Goal: Book appointment/travel/reservation

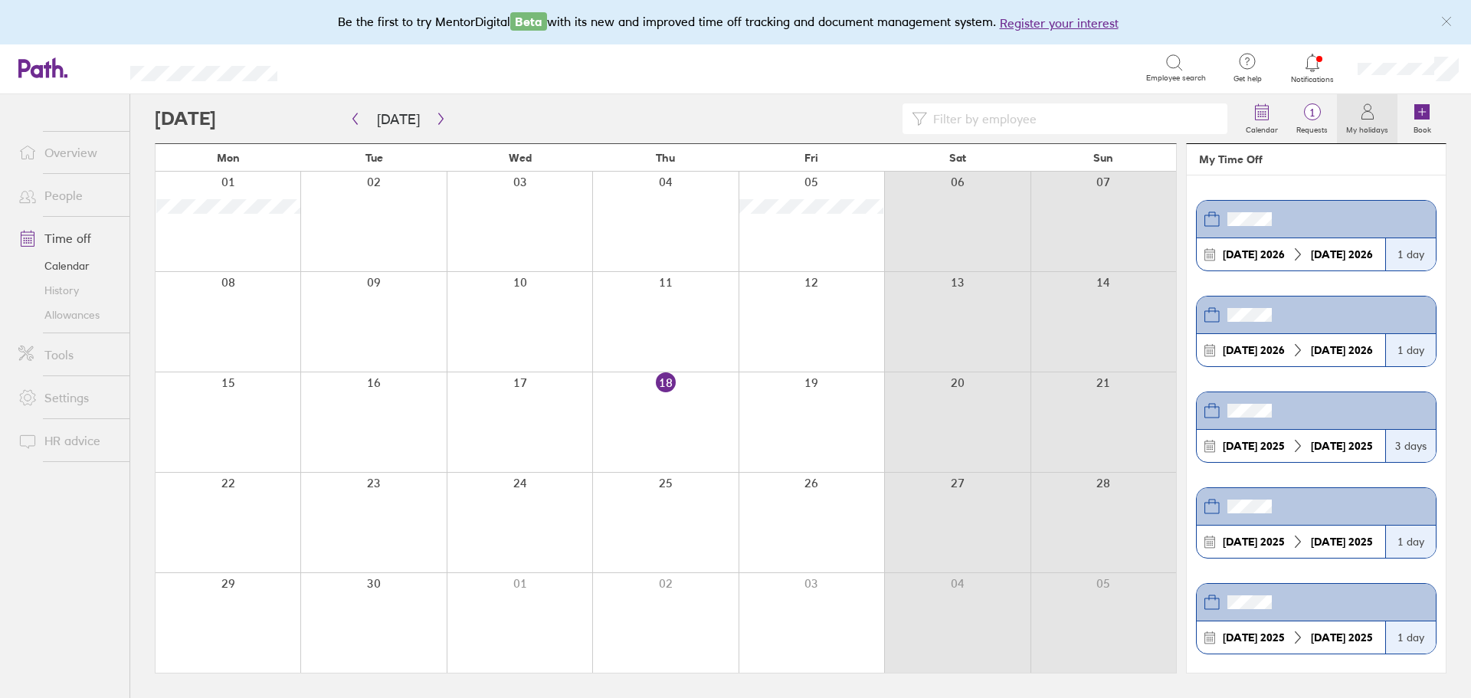
click at [67, 287] on link "History" at bounding box center [67, 290] width 123 height 25
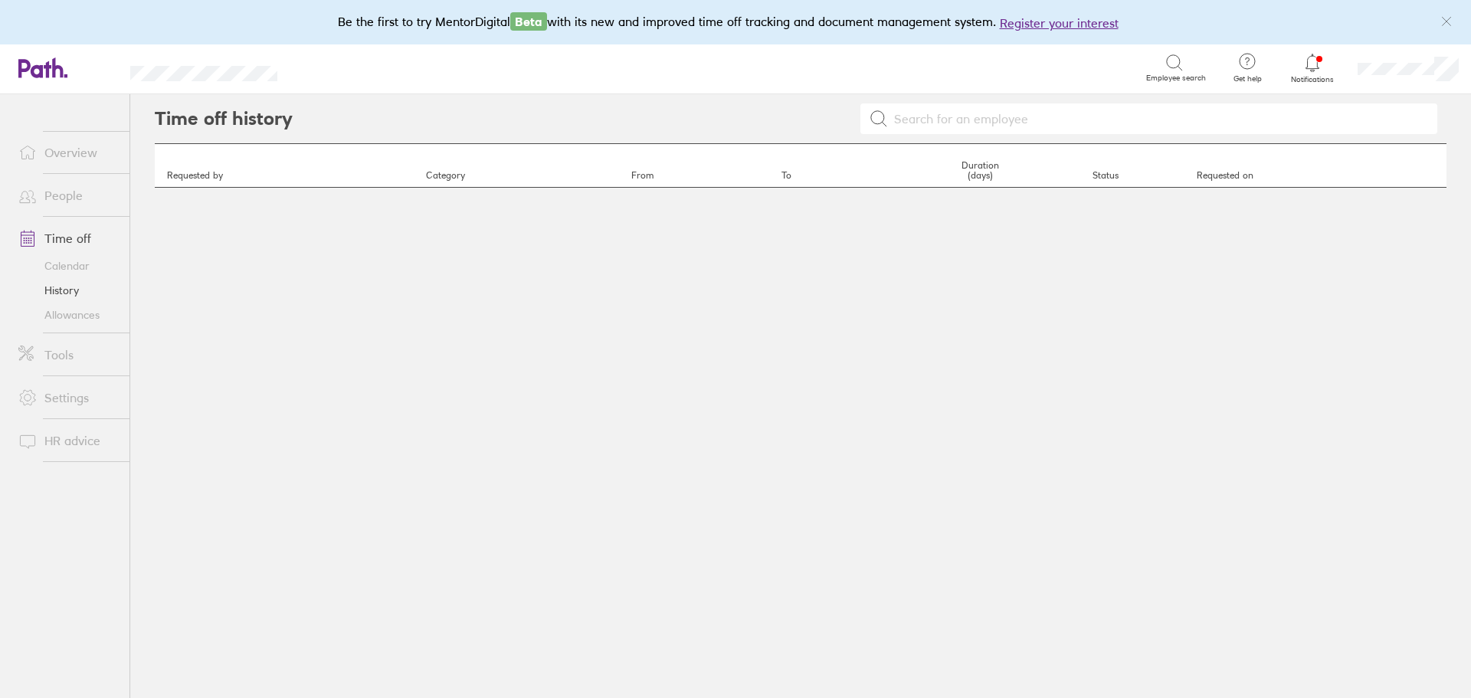
click at [64, 271] on link "Calendar" at bounding box center [67, 266] width 123 height 25
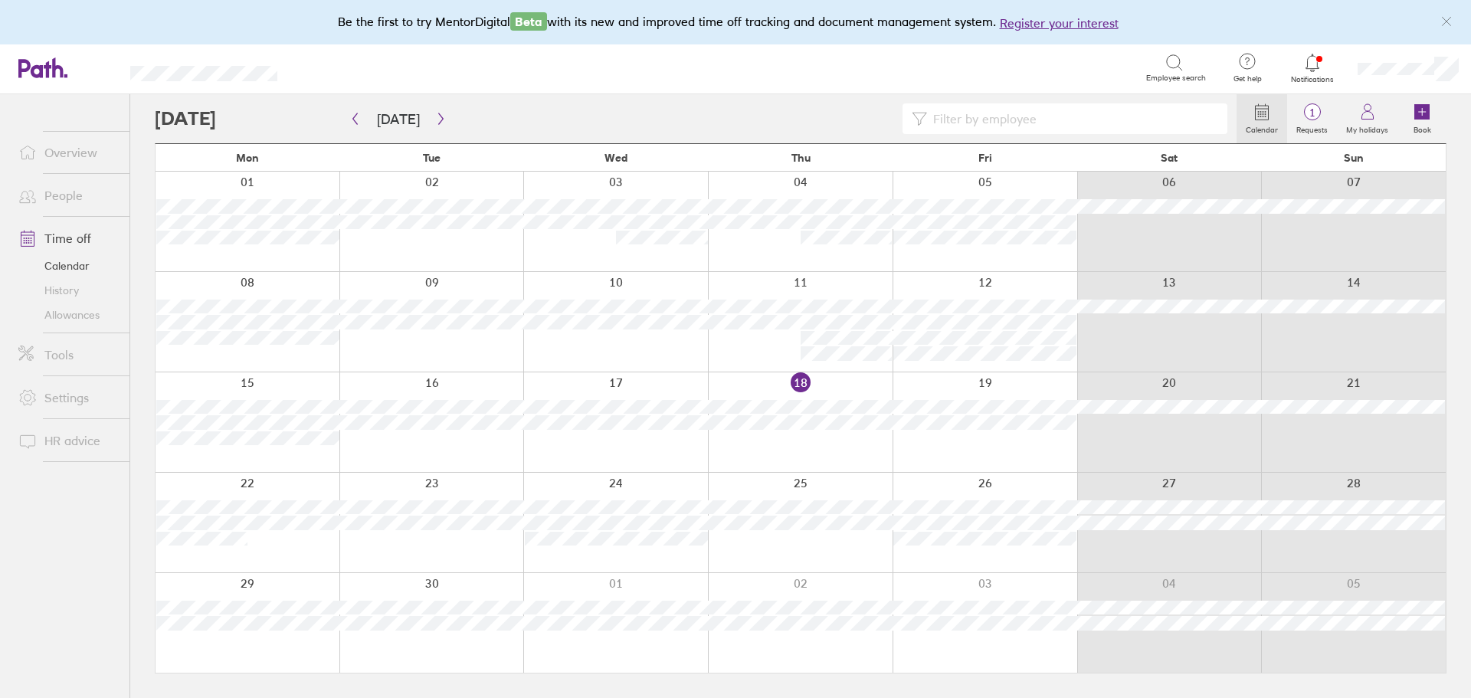
click at [466, 453] on div at bounding box center [431, 422] width 185 height 100
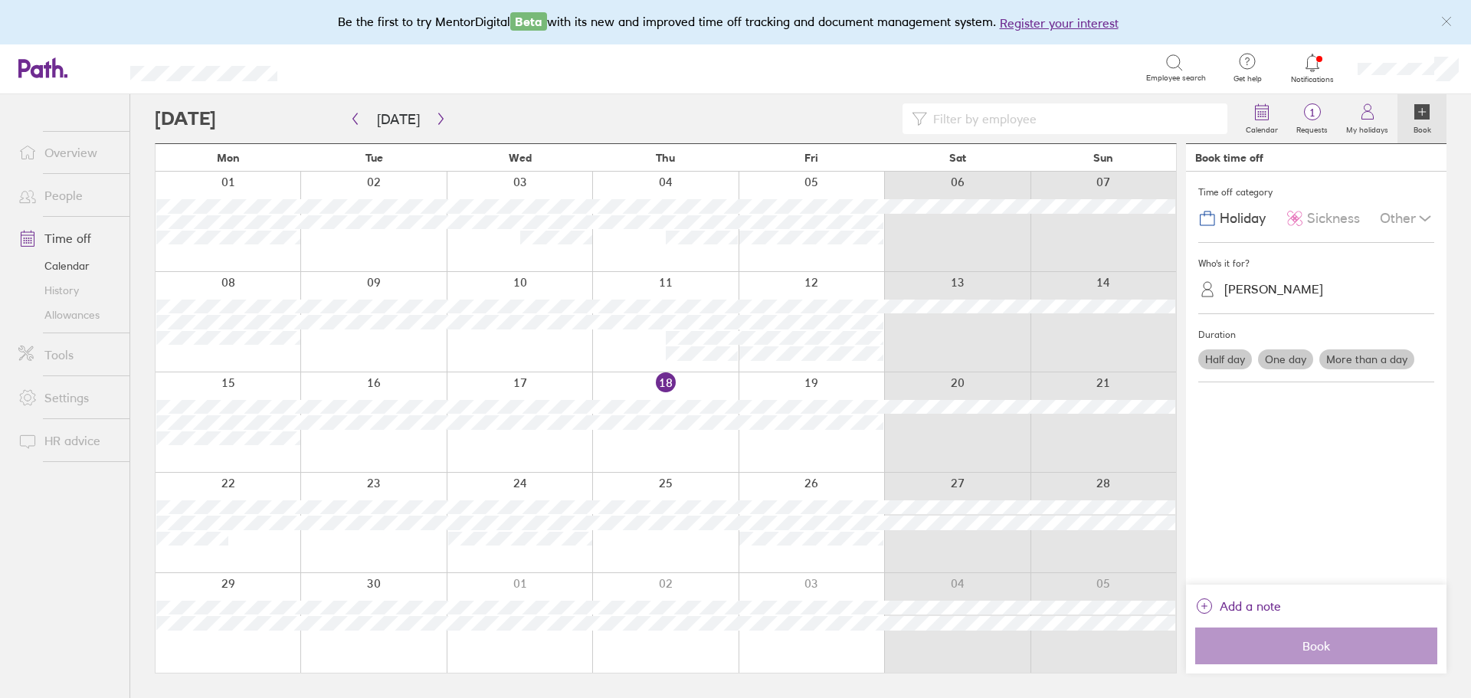
click at [1426, 211] on icon at bounding box center [1425, 218] width 18 height 18
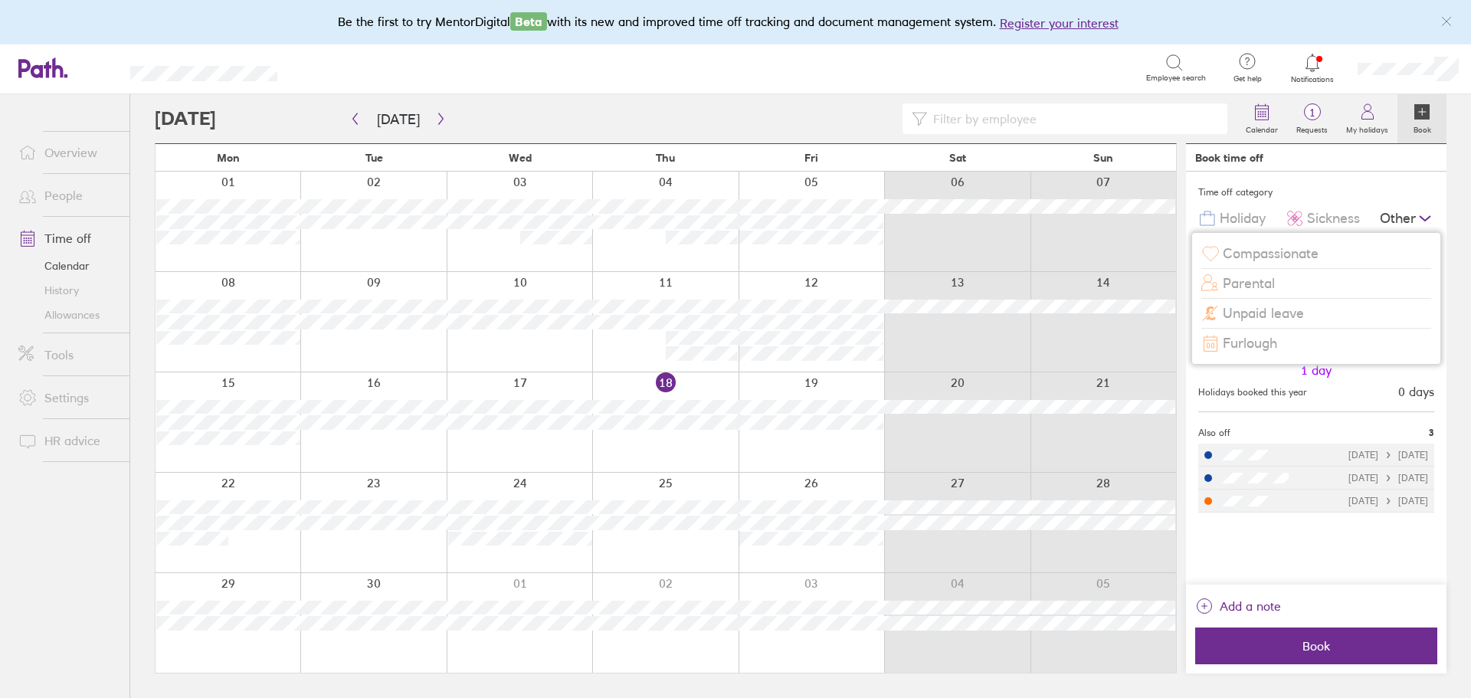
click at [1278, 311] on span "Unpaid leave" at bounding box center [1263, 314] width 81 height 16
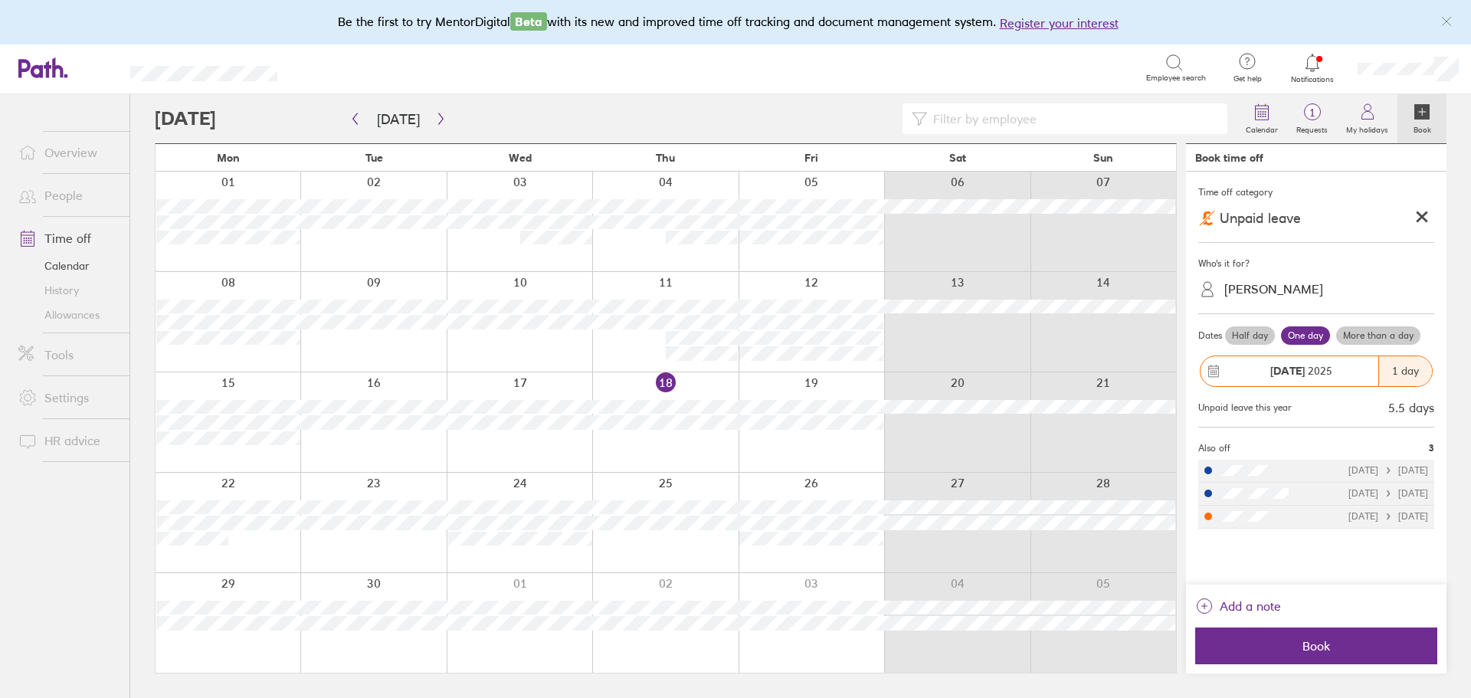
click at [1247, 335] on label "Half day" at bounding box center [1250, 335] width 50 height 18
click at [0, 0] on input "Half day" at bounding box center [0, 0] width 0 height 0
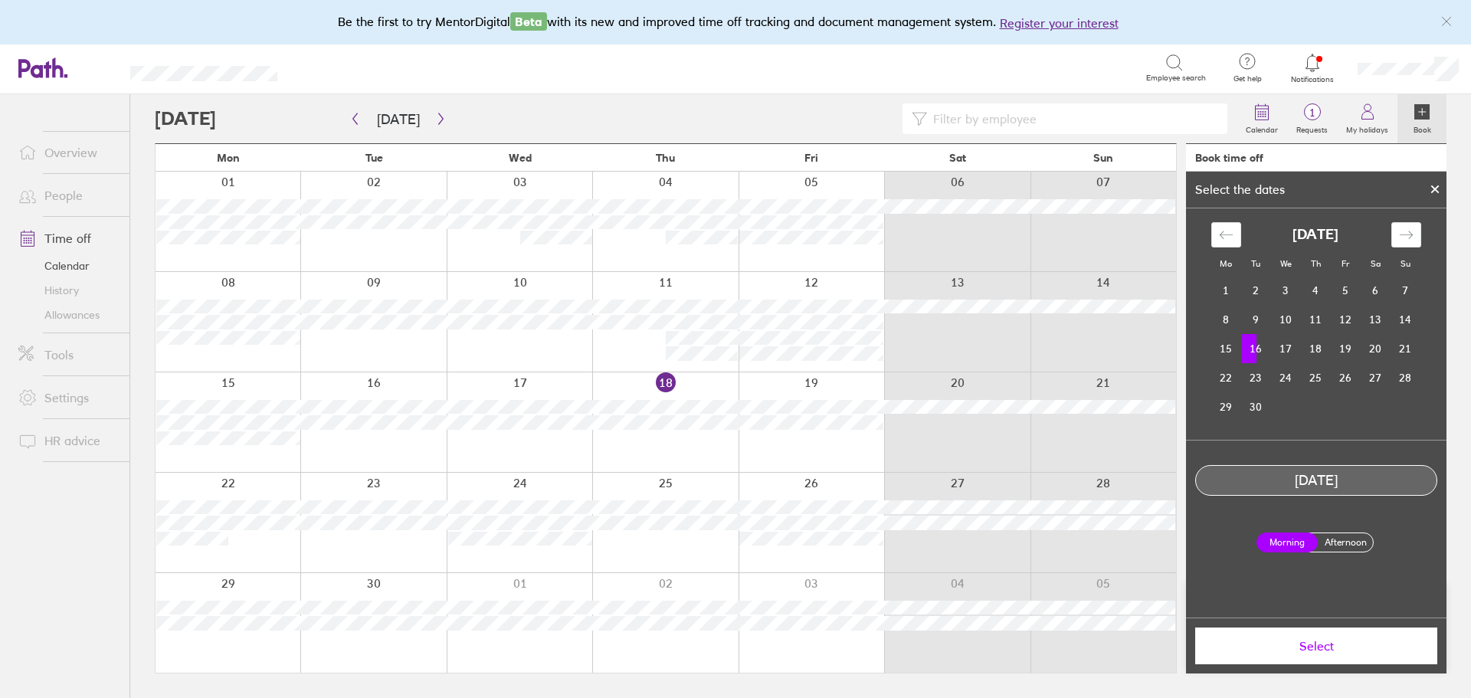
click at [1262, 352] on td "16" at bounding box center [1256, 348] width 30 height 29
click at [1260, 347] on td "16" at bounding box center [1256, 348] width 30 height 29
click at [1356, 546] on label "Afternoon" at bounding box center [1345, 542] width 61 height 18
click at [0, 0] on input "Afternoon" at bounding box center [0, 0] width 0 height 0
click at [1358, 651] on span "Select" at bounding box center [1316, 646] width 221 height 14
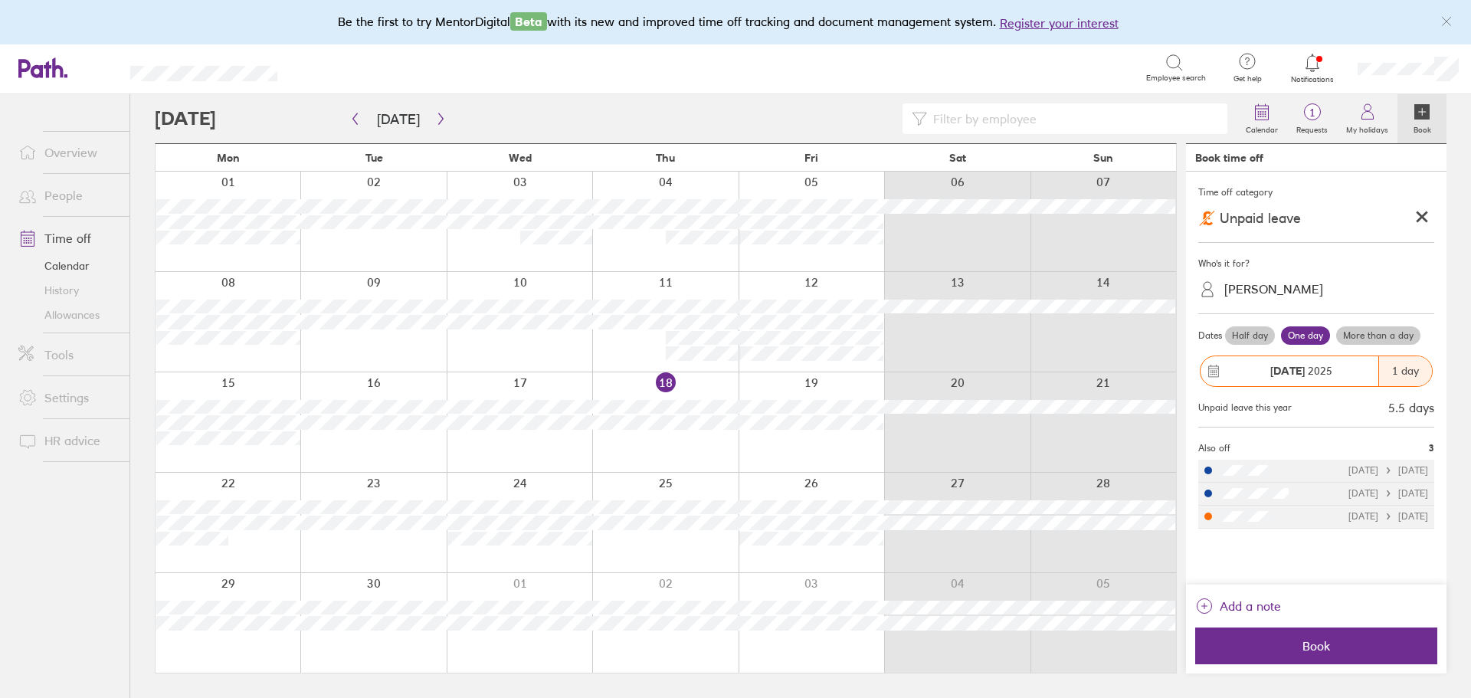
click at [1288, 605] on div "Add a note" at bounding box center [1316, 611] width 242 height 34
click at [1253, 609] on span "Add a note" at bounding box center [1250, 606] width 61 height 25
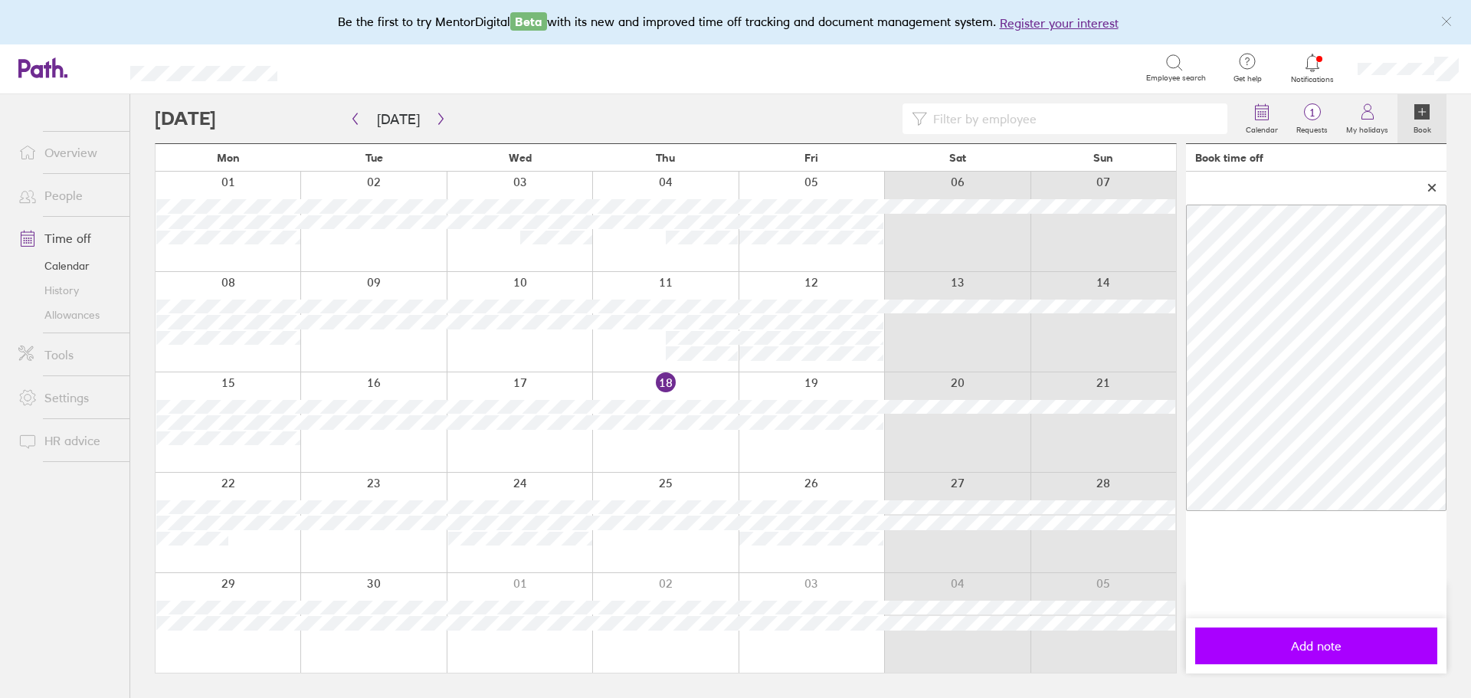
click at [1303, 646] on span "Add note" at bounding box center [1316, 646] width 221 height 14
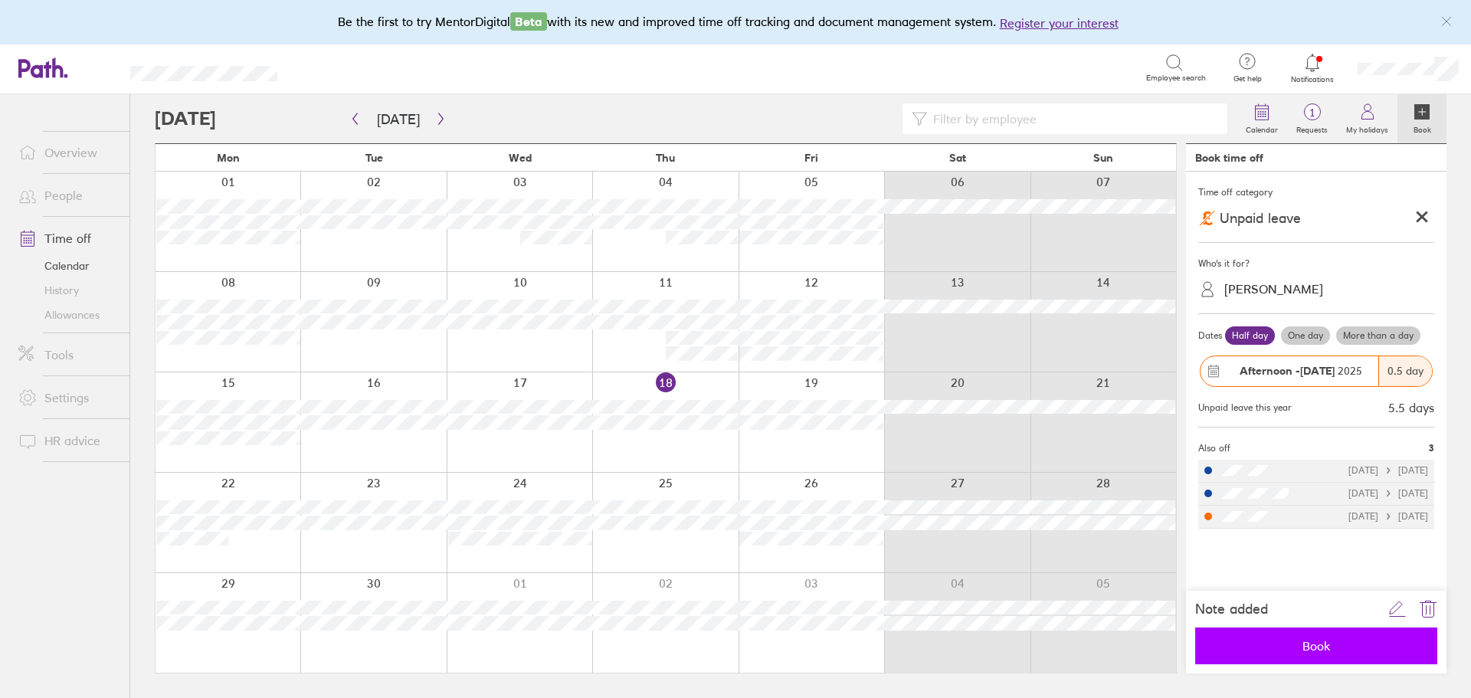
click at [1347, 647] on span "Book" at bounding box center [1316, 646] width 221 height 14
